Goal: Transaction & Acquisition: Purchase product/service

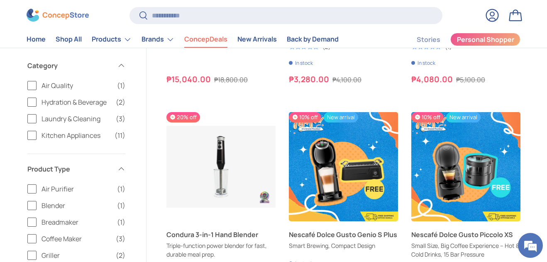
scroll to position [1368, 0]
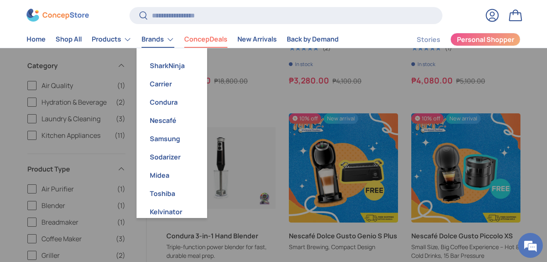
click at [159, 36] on link "Brands" at bounding box center [158, 39] width 33 height 17
click at [159, 65] on link "SharkNinja" at bounding box center [172, 65] width 61 height 18
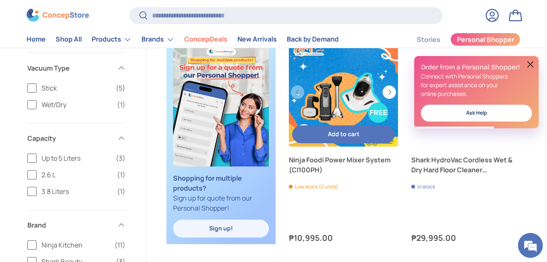
scroll to position [685, 0]
click at [340, 95] on link "Ninja Foodi Power Mixer System (CI100PH)" at bounding box center [343, 92] width 109 height 109
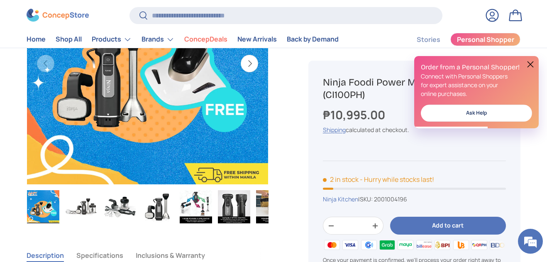
scroll to position [124, 0]
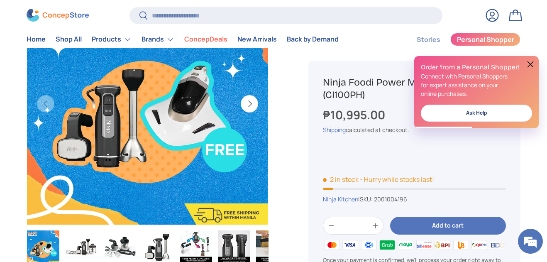
click at [245, 102] on button "Next" at bounding box center [249, 103] width 17 height 17
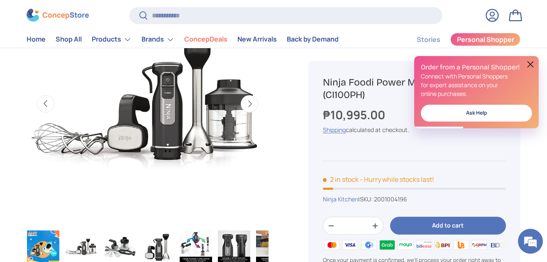
click at [245, 102] on button "Next" at bounding box center [249, 103] width 17 height 17
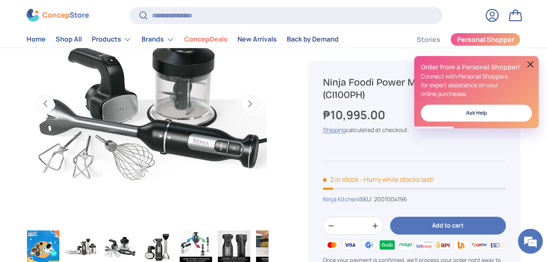
click at [245, 102] on button "Next" at bounding box center [249, 103] width 17 height 17
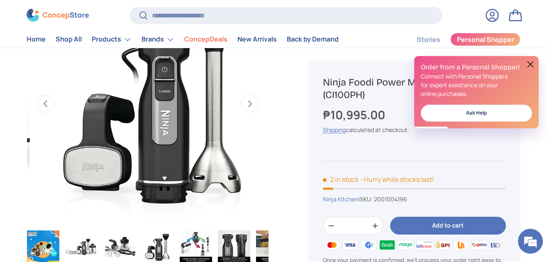
click at [245, 102] on button "Next" at bounding box center [249, 103] width 17 height 17
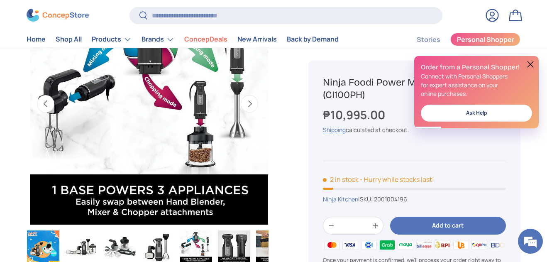
click at [245, 102] on button "Next" at bounding box center [249, 103] width 17 height 17
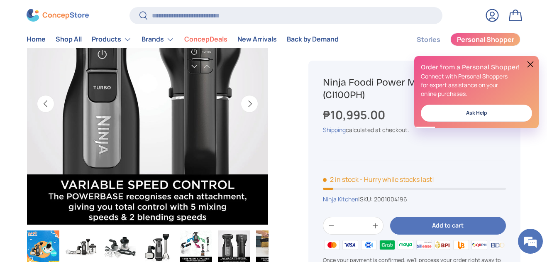
click at [245, 102] on button "Next" at bounding box center [249, 103] width 17 height 17
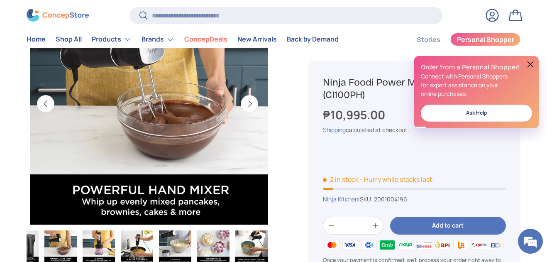
scroll to position [0, 1477]
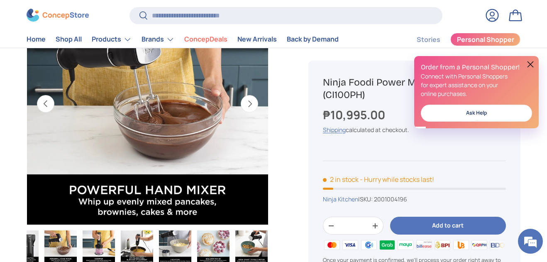
click at [245, 102] on button "Next" at bounding box center [249, 103] width 17 height 17
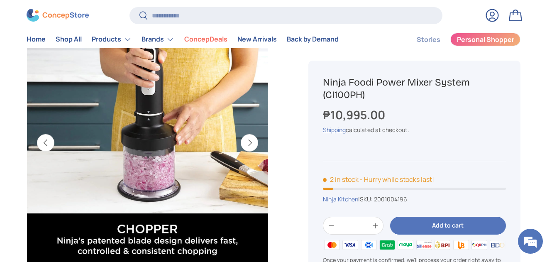
scroll to position [85, 0]
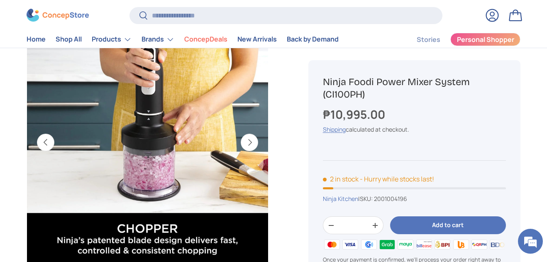
click at [249, 139] on button "Next" at bounding box center [249, 142] width 17 height 17
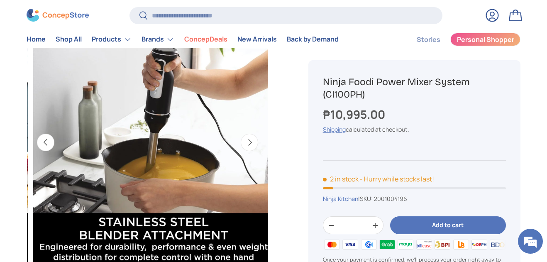
scroll to position [0, 1969]
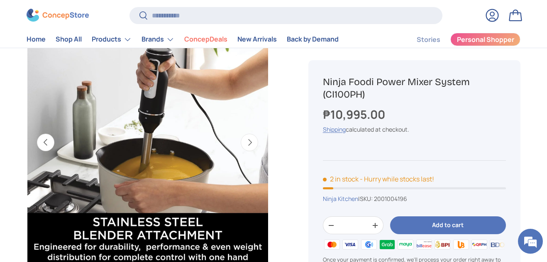
click at [251, 145] on button "Next" at bounding box center [249, 142] width 17 height 17
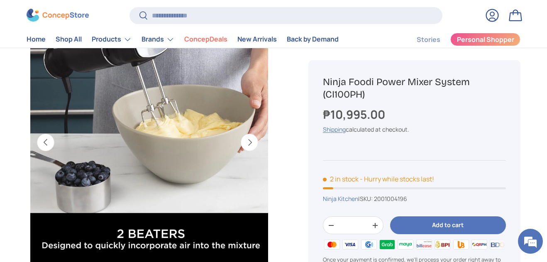
scroll to position [0, 2215]
